Goal: Task Accomplishment & Management: Manage account settings

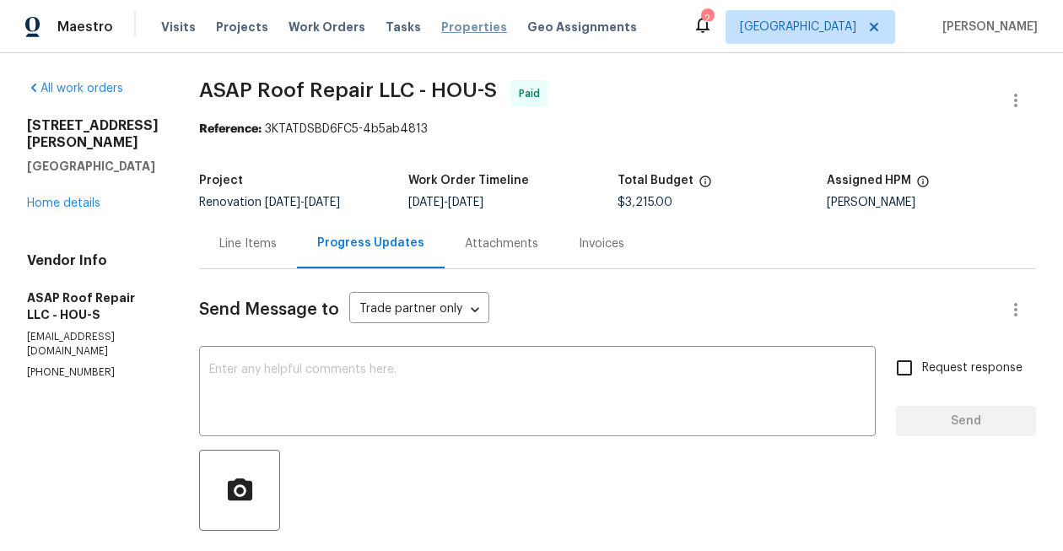
scroll to position [365, 0]
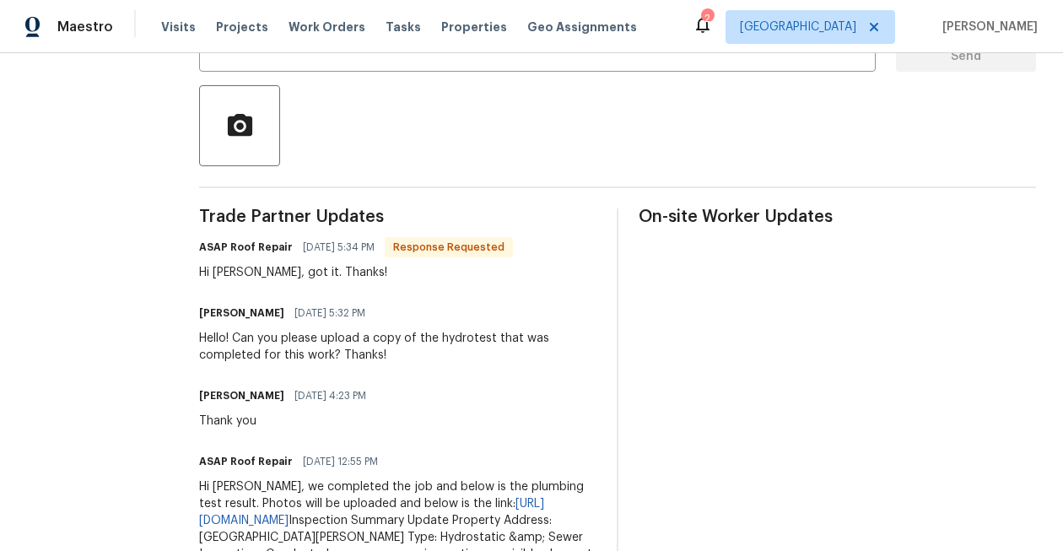
click at [713, 28] on icon at bounding box center [703, 24] width 20 height 20
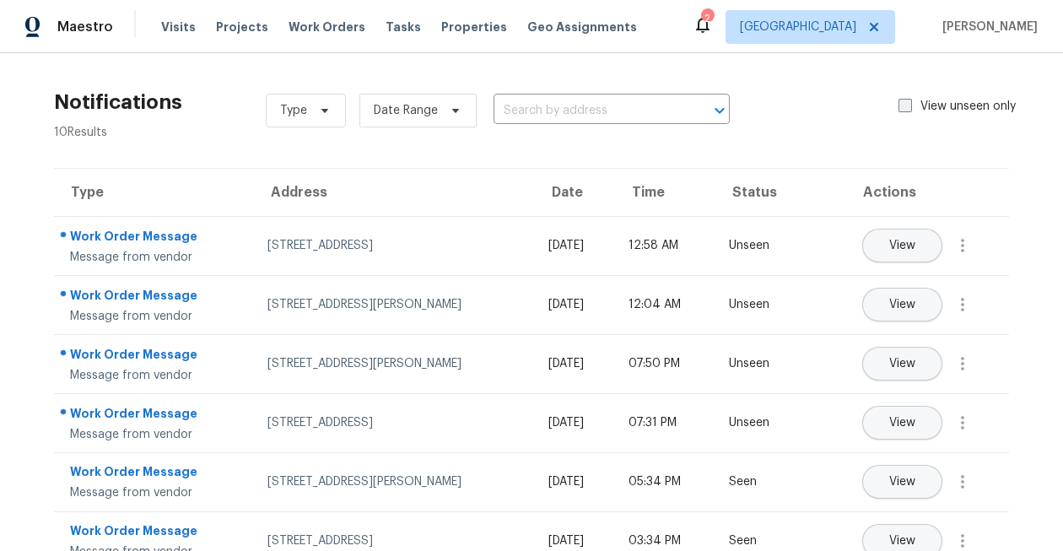
click at [906, 103] on span at bounding box center [906, 106] width 14 height 14
click at [906, 103] on input "View unseen only" at bounding box center [904, 103] width 11 height 11
checkbox input "true"
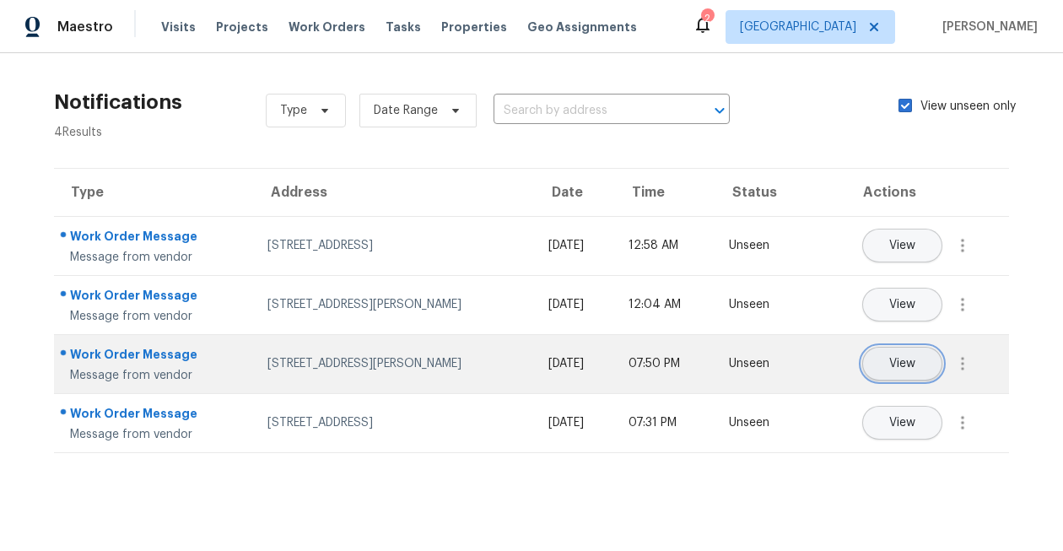
click at [890, 358] on span "View" at bounding box center [903, 364] width 26 height 13
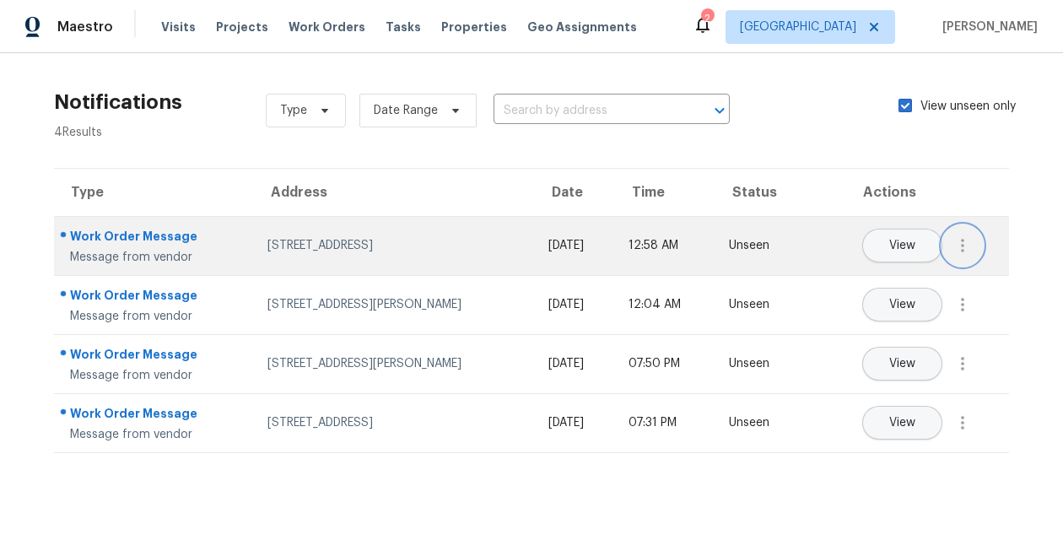
click at [959, 241] on icon "button" at bounding box center [963, 245] width 20 height 20
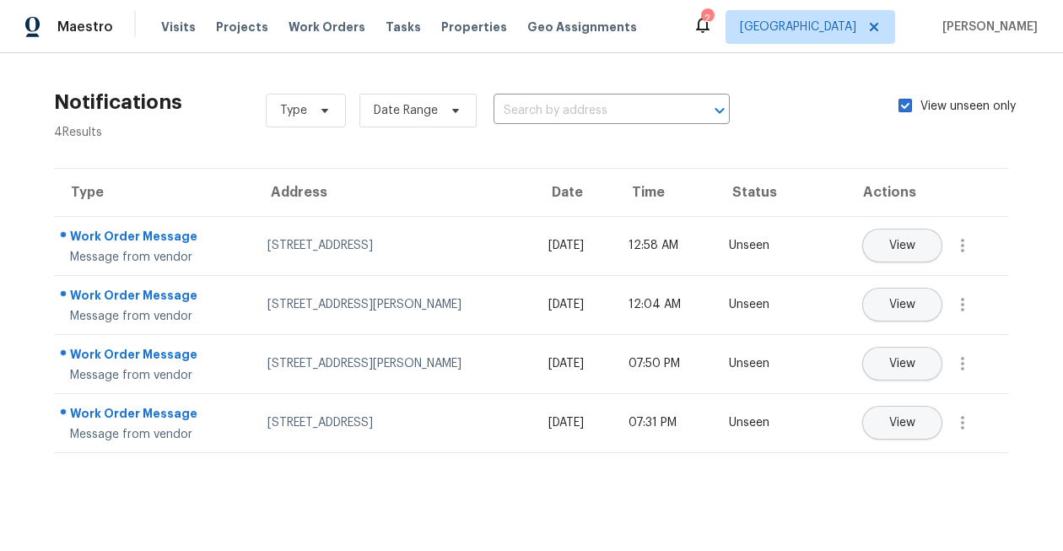
click at [993, 455] on section "Notifications 4 Results Type Date Range ​ View unseen only Type Address Date Ti…" at bounding box center [531, 273] width 1009 height 387
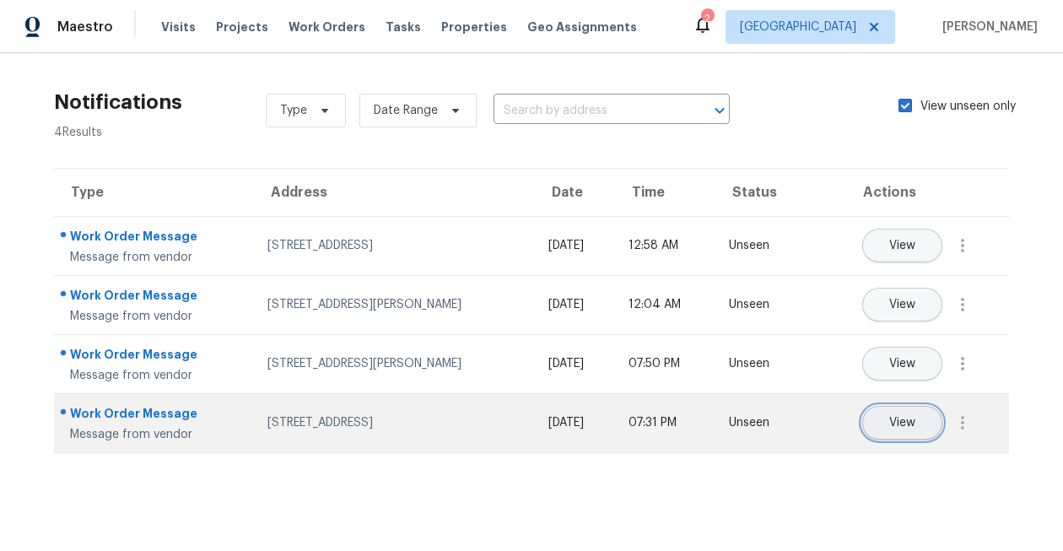
click at [901, 415] on button "View" at bounding box center [903, 423] width 80 height 34
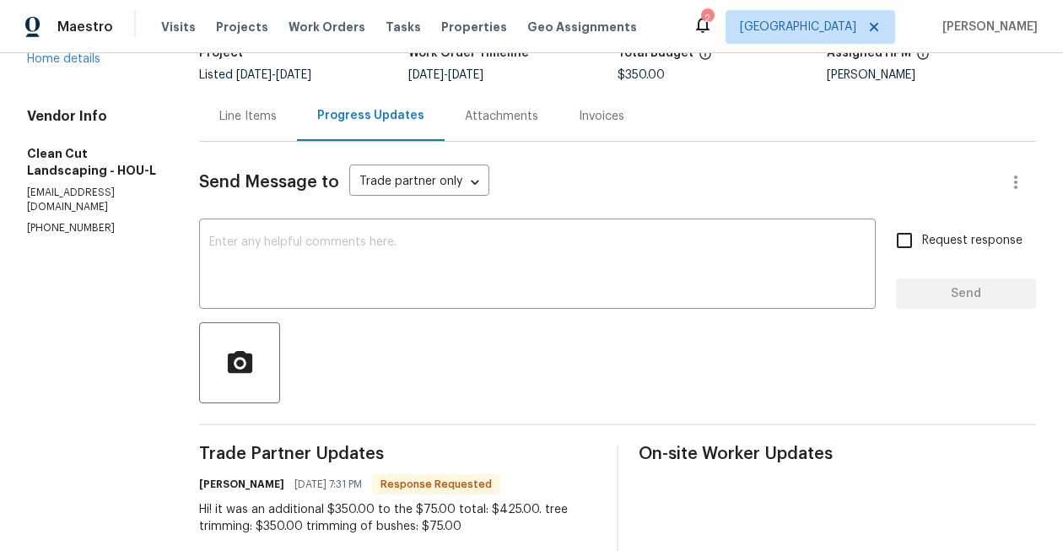
scroll to position [116, 0]
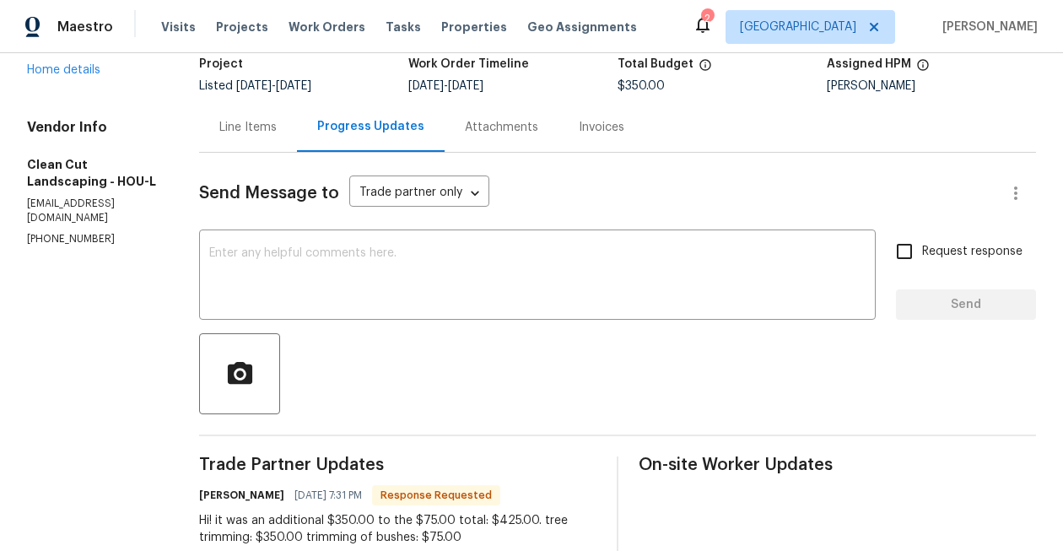
click at [272, 133] on div "Line Items" at bounding box center [247, 127] width 57 height 17
